Goal: Transaction & Acquisition: Book appointment/travel/reservation

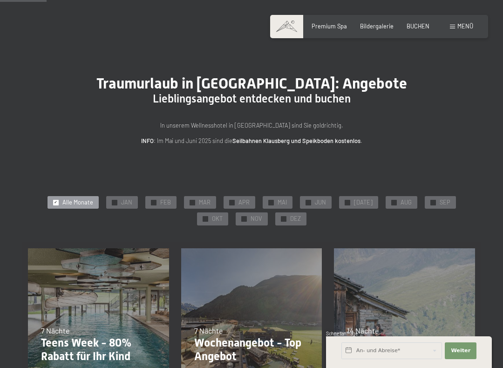
scroll to position [108, 0]
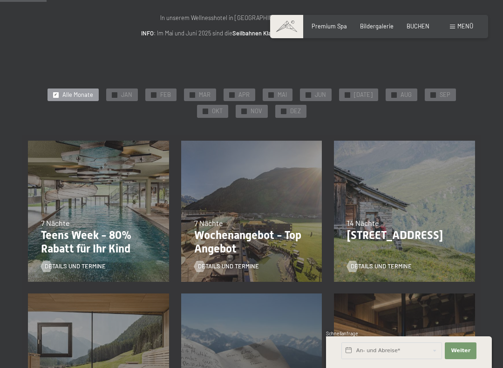
click at [227, 237] on p "Wochenangebot - Top Angebot" at bounding box center [251, 242] width 115 height 27
click at [233, 238] on p "Wochenangebot - Top Angebot" at bounding box center [251, 242] width 115 height 27
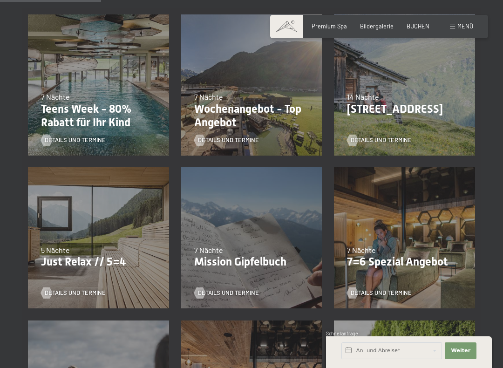
scroll to position [235, 0]
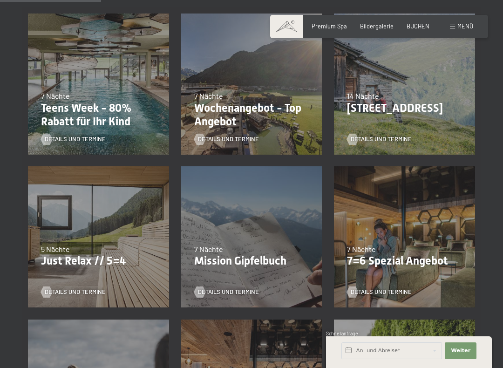
click at [217, 119] on p "Wochenangebot - Top Angebot" at bounding box center [251, 115] width 115 height 27
click at [210, 140] on span "Details und Termine" at bounding box center [228, 139] width 61 height 8
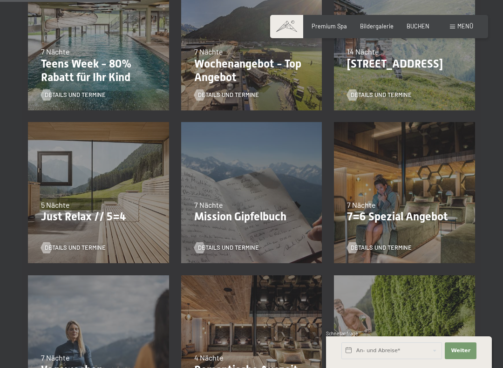
scroll to position [280, 0]
click at [362, 247] on span "Details und Termine" at bounding box center [381, 247] width 61 height 8
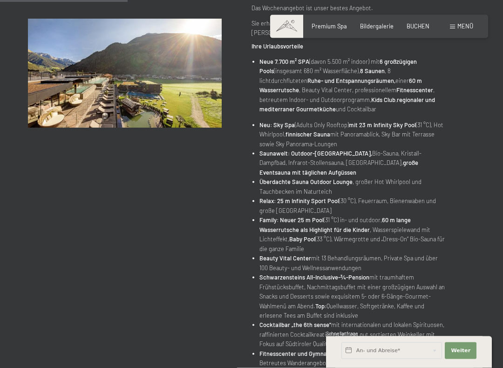
scroll to position [236, 0]
click at [463, 316] on span "Weiter" at bounding box center [461, 350] width 20 height 7
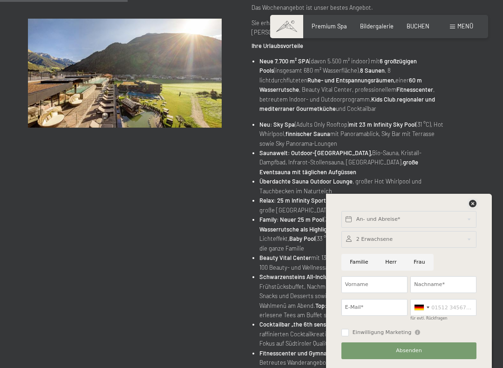
click at [476, 200] on icon at bounding box center [472, 203] width 7 height 7
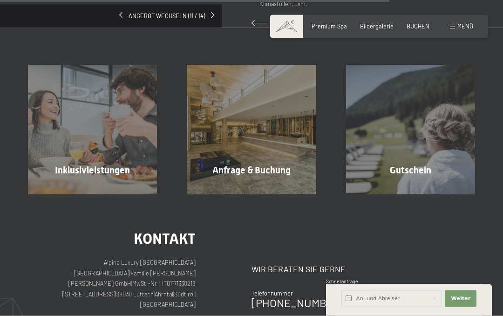
scroll to position [762, 0]
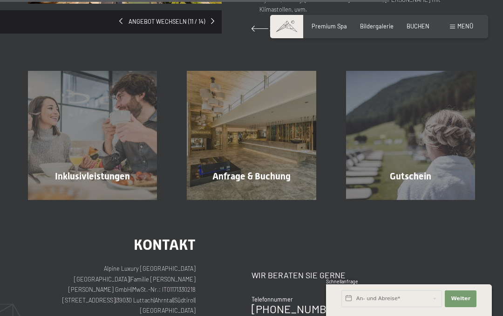
click at [82, 171] on span "Inklusivleistungen" at bounding box center [92, 176] width 75 height 11
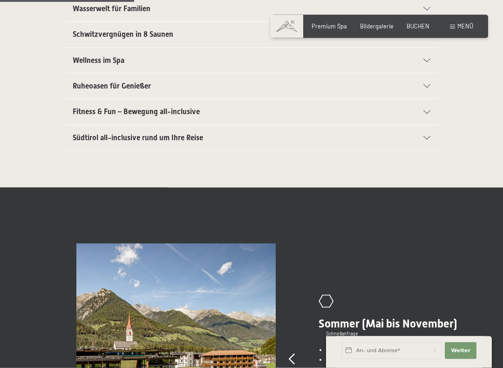
scroll to position [348, 0]
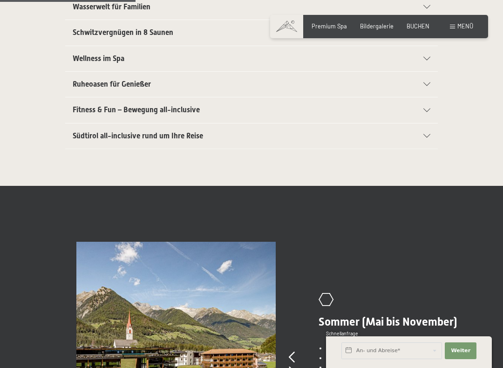
click at [97, 140] on div "Südtirol all-inclusive rund um Ihre Reise" at bounding box center [252, 136] width 358 height 25
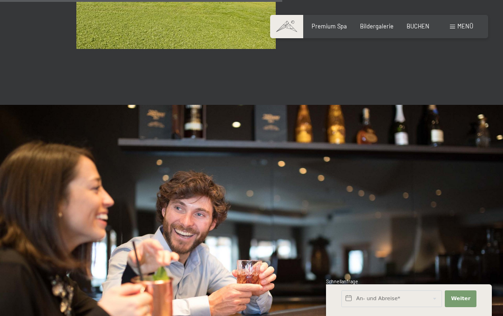
scroll to position [769, 0]
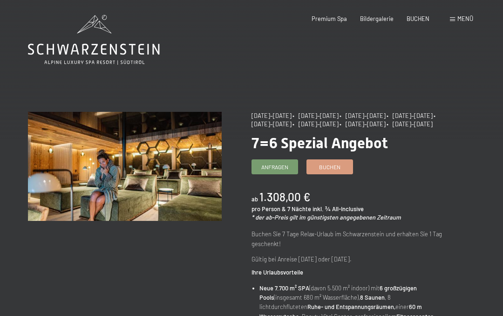
click at [419, 15] on span "BUCHEN" at bounding box center [418, 18] width 23 height 7
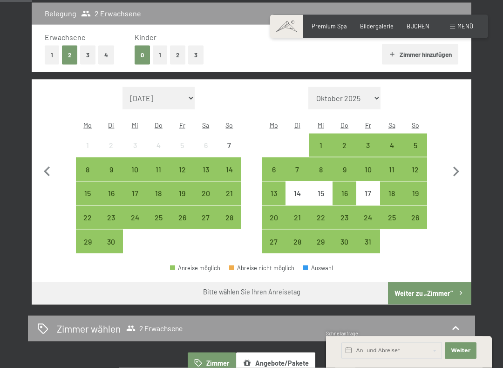
scroll to position [209, 0]
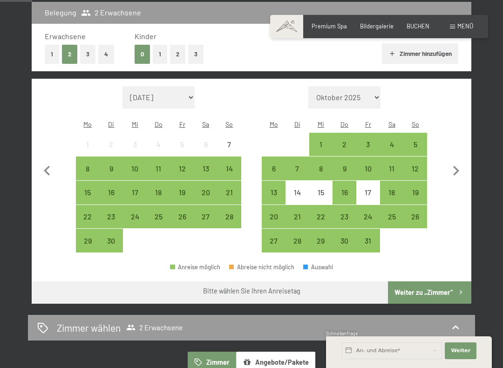
click at [458, 289] on icon "button" at bounding box center [461, 293] width 8 height 8
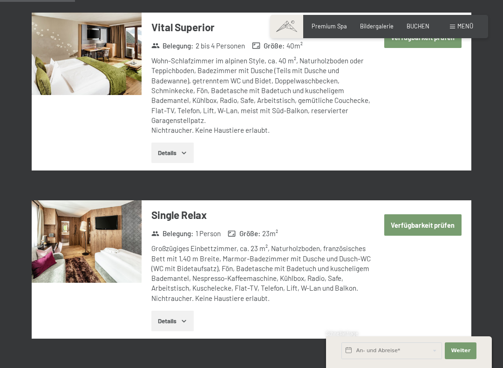
scroll to position [440, 0]
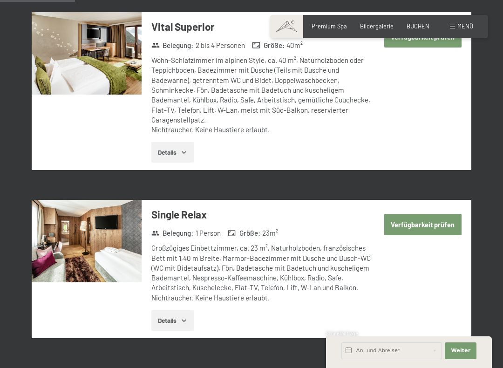
click at [186, 142] on button "Details" at bounding box center [172, 152] width 42 height 21
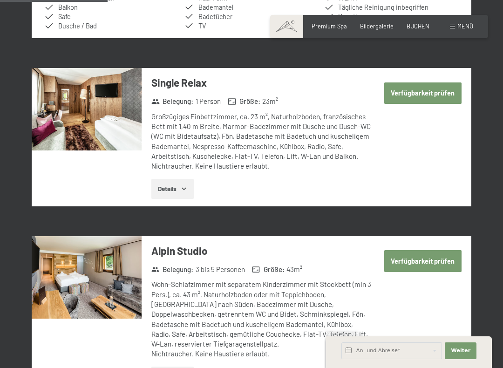
scroll to position [647, 0]
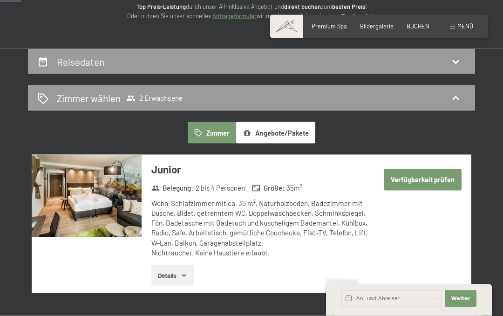
click at [182, 274] on icon "button" at bounding box center [183, 275] width 7 height 7
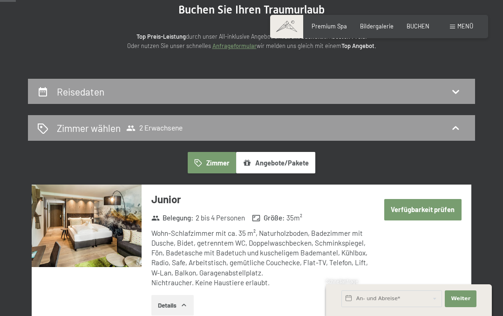
scroll to position [99, 0]
